Goal: Task Accomplishment & Management: Manage account settings

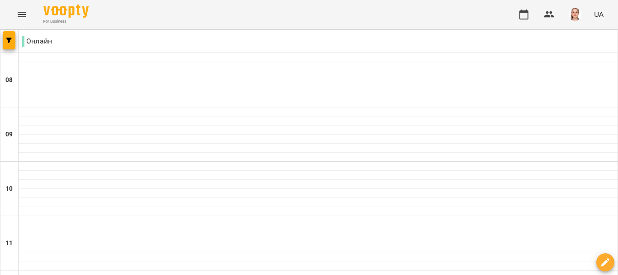
scroll to position [407, 0]
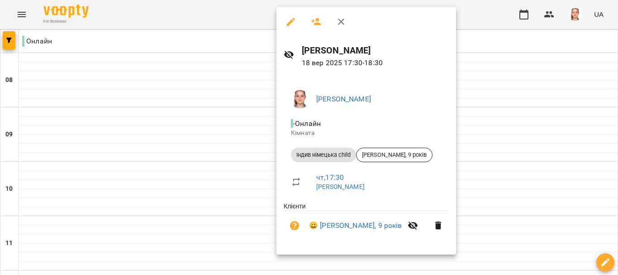
click at [512, 95] on div at bounding box center [309, 137] width 618 height 275
